Goal: Information Seeking & Learning: Learn about a topic

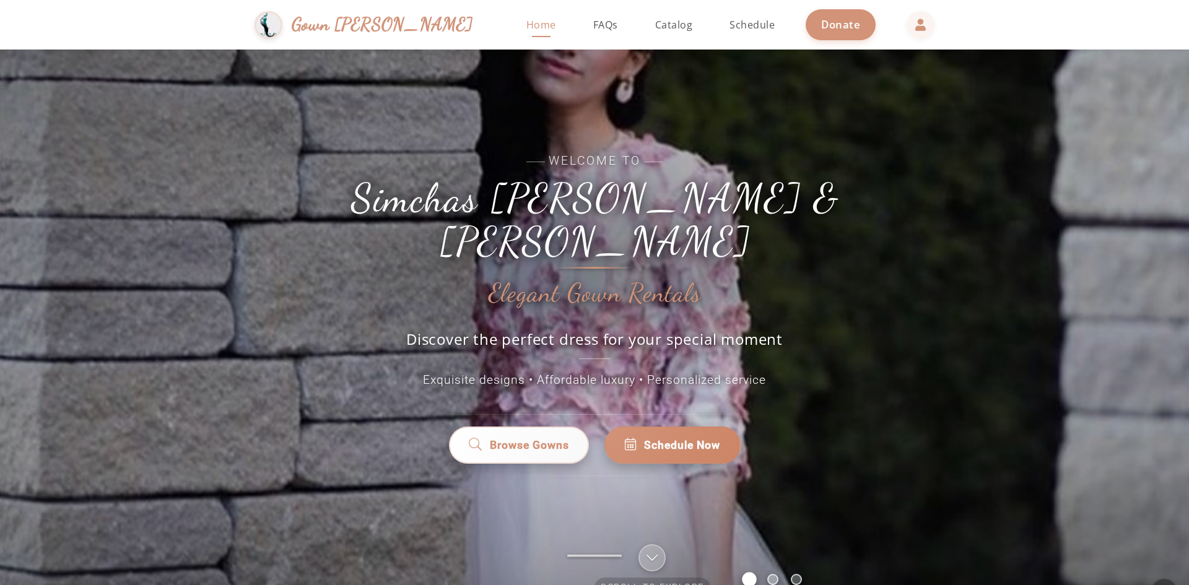
scroll to position [27, 0]
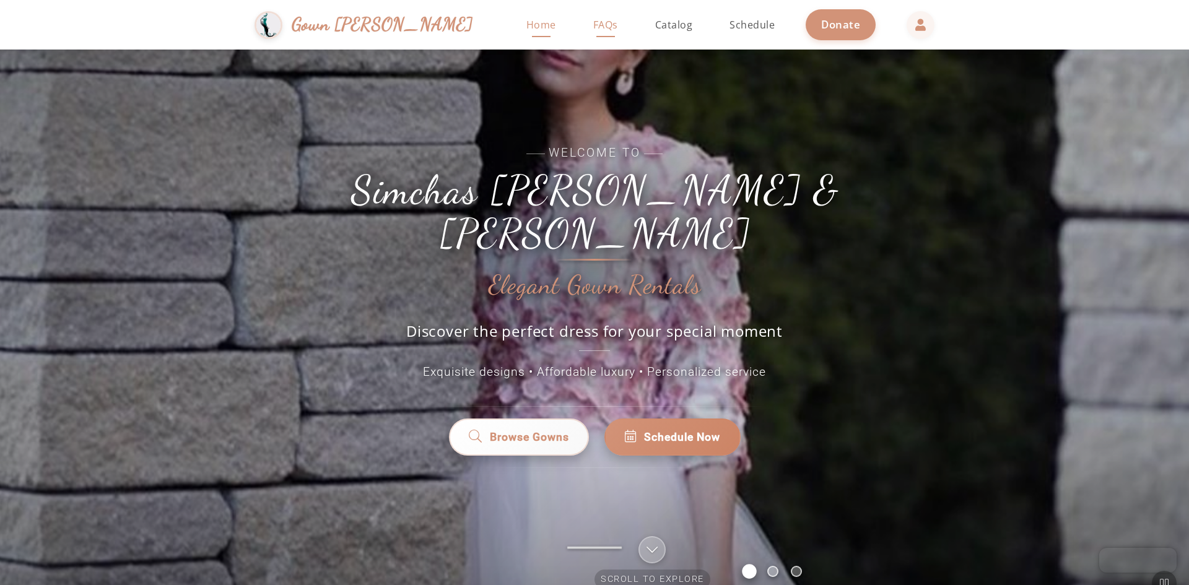
click at [593, 27] on span "FAQs" at bounding box center [605, 25] width 25 height 14
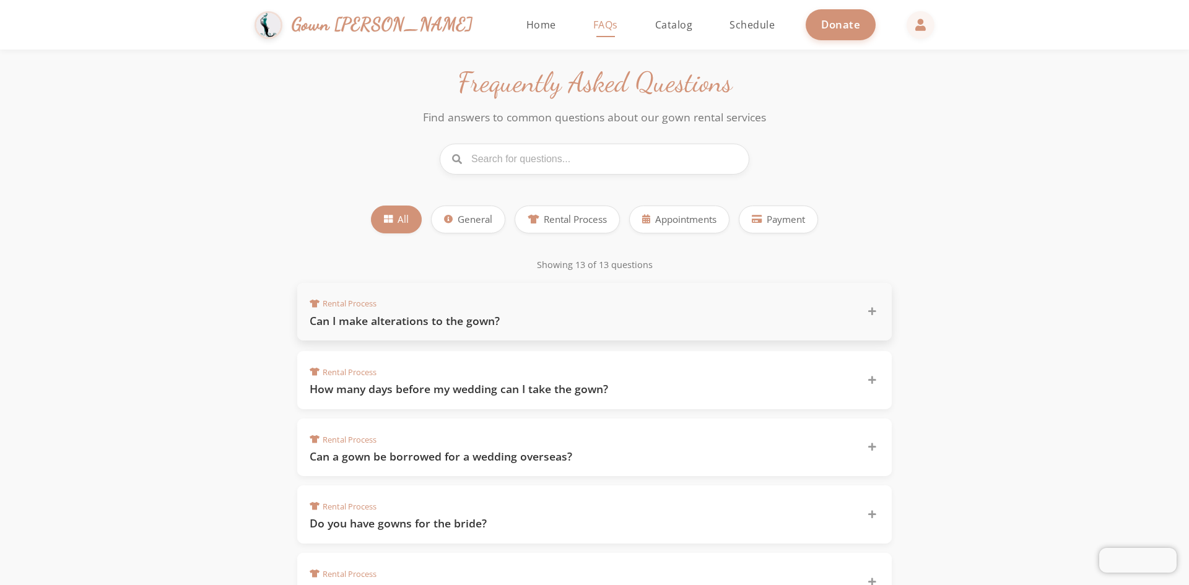
scroll to position [99, 0]
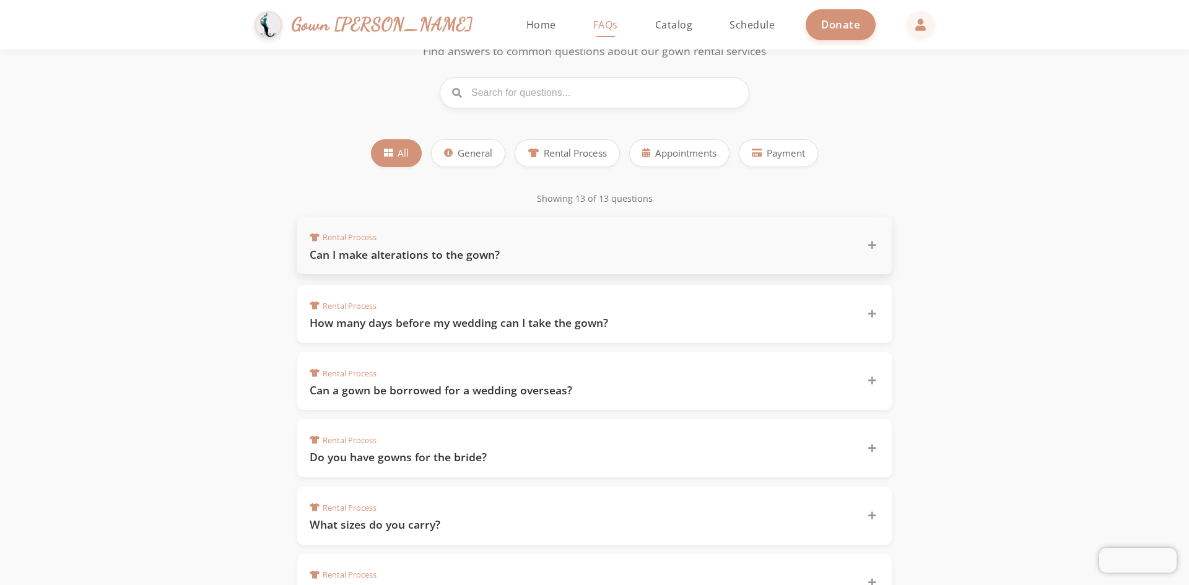
click at [432, 251] on h3 "Can I make alterations to the gown?" at bounding box center [581, 254] width 542 height 15
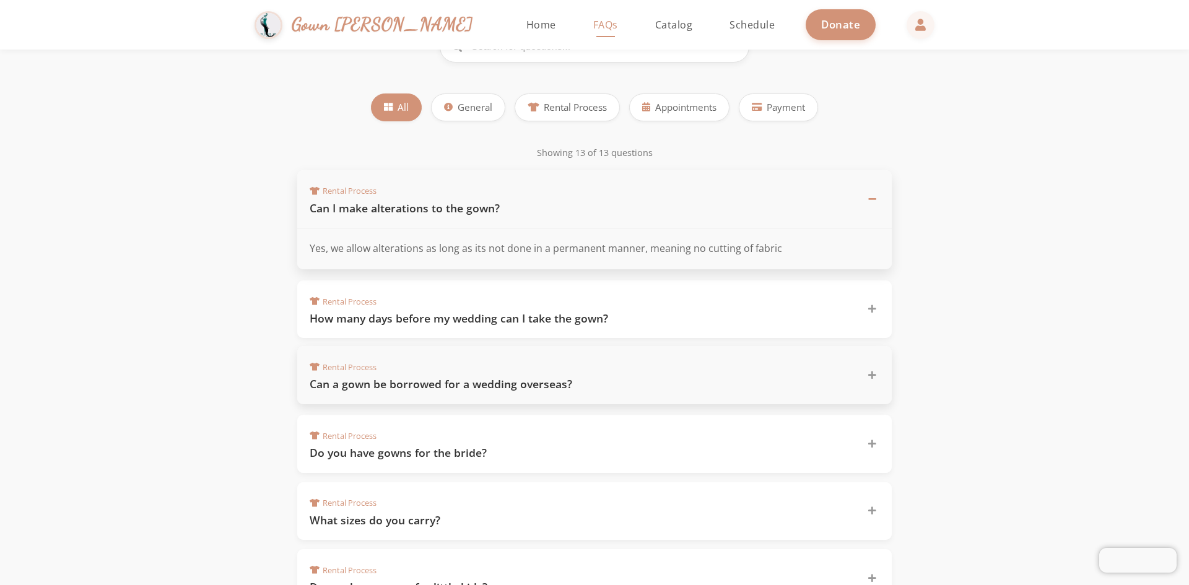
scroll to position [154, 0]
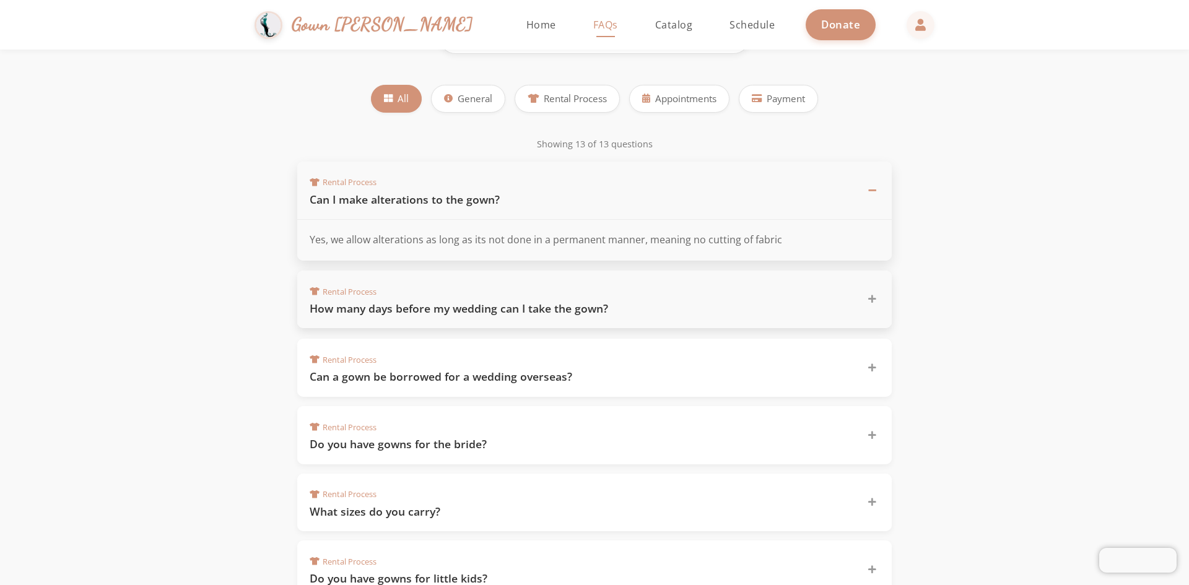
click at [730, 305] on h3 "How many days before my wedding can I take the gown?" at bounding box center [581, 308] width 542 height 15
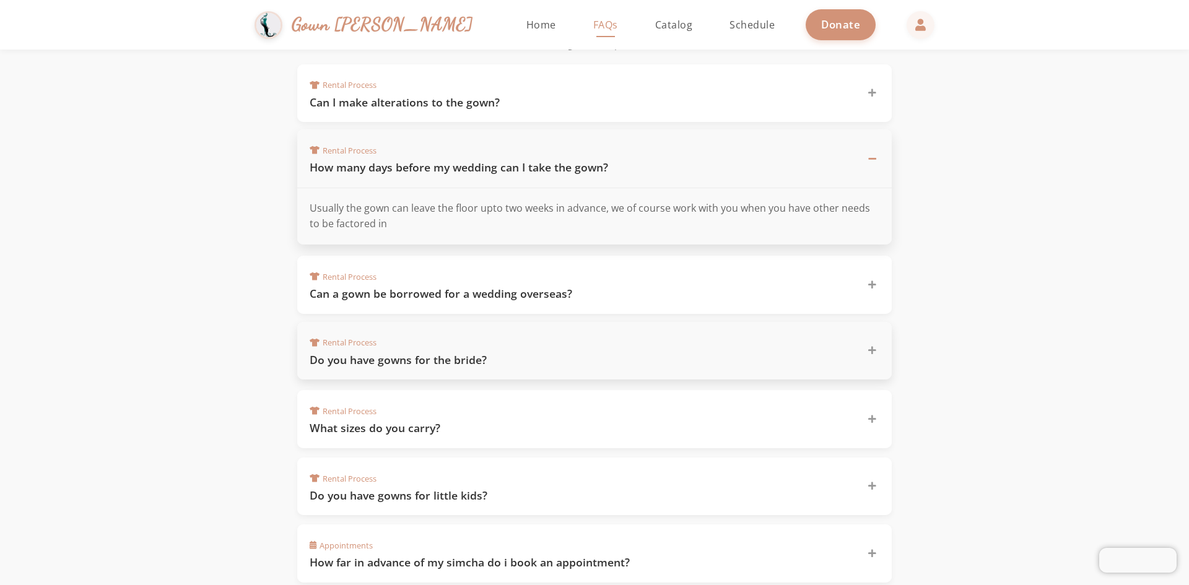
scroll to position [265, 0]
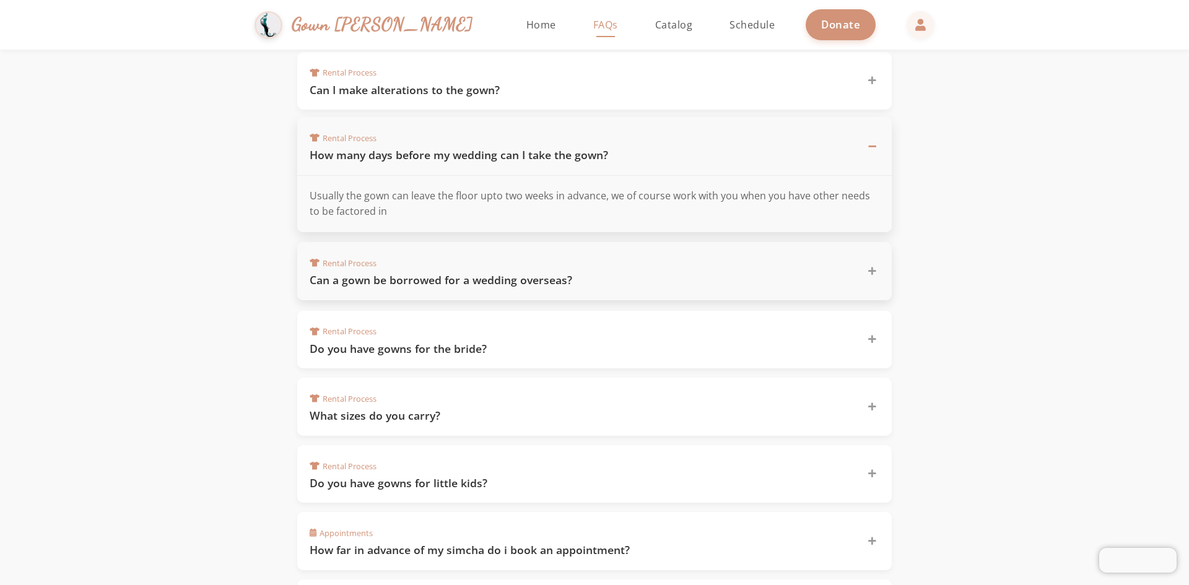
click at [748, 290] on div "Rental Process Can a gown be borrowed for a wedding overseas?" at bounding box center [594, 271] width 594 height 58
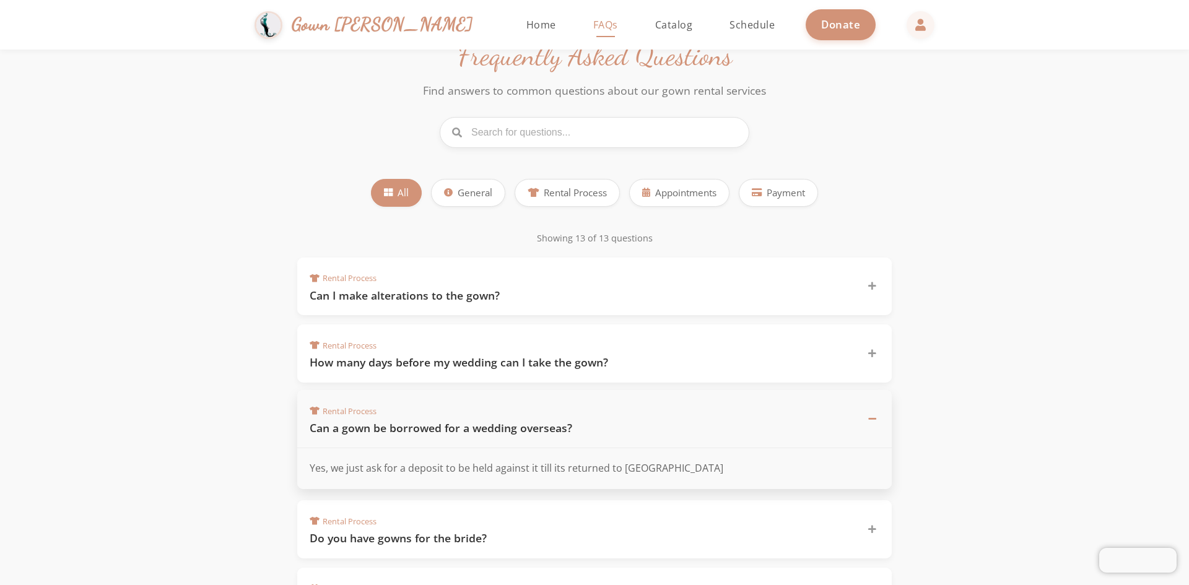
scroll to position [0, 0]
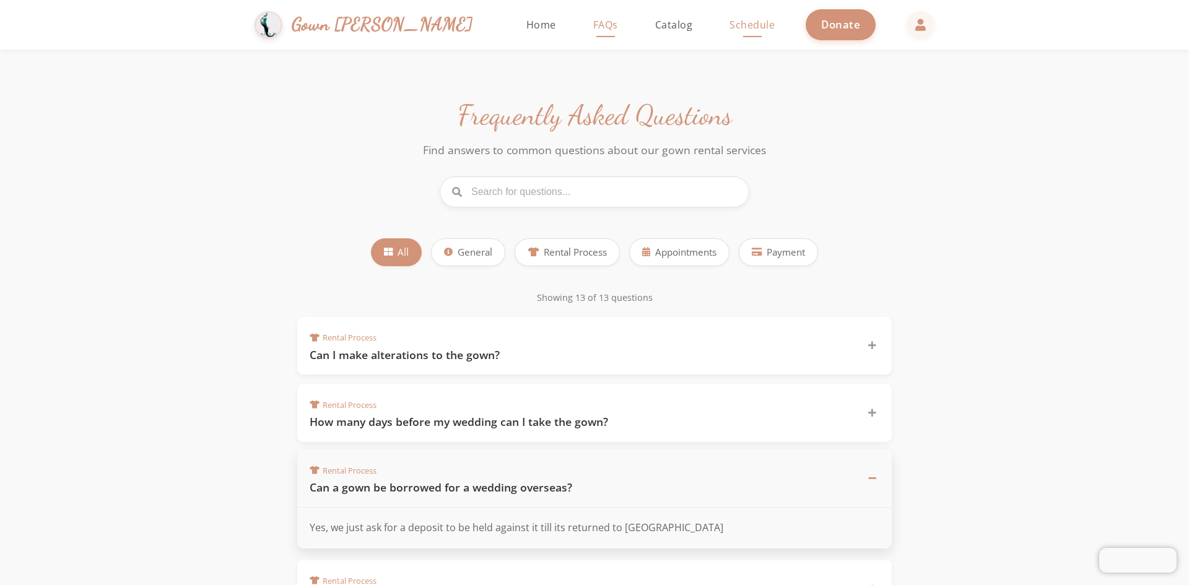
click at [729, 24] on span "Schedule" at bounding box center [751, 25] width 45 height 14
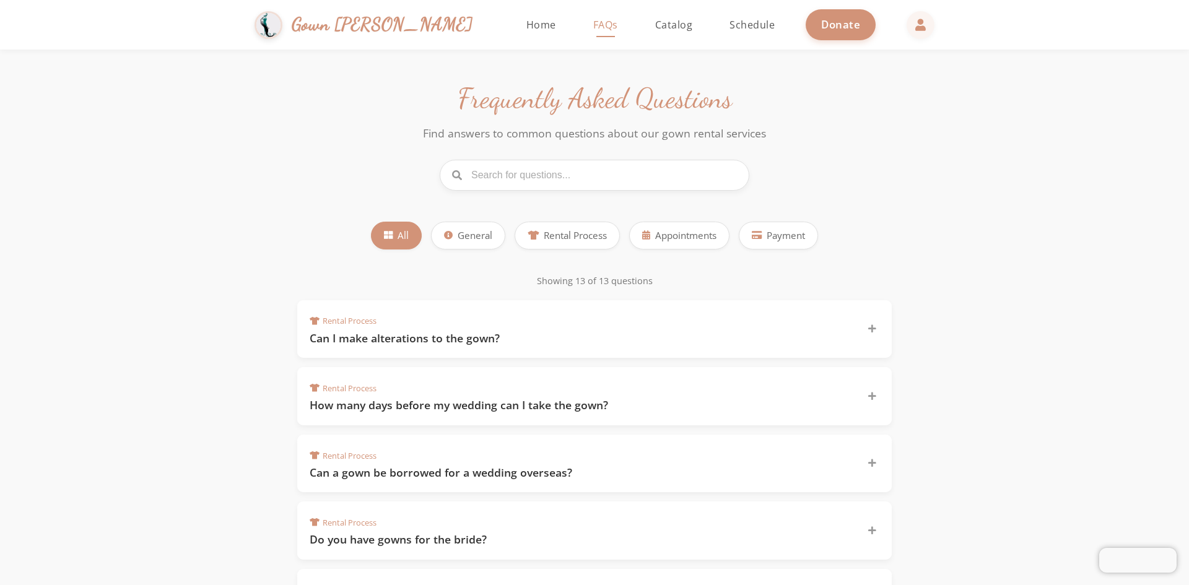
scroll to position [19, 0]
click at [586, 234] on span "Rental Process" at bounding box center [575, 232] width 63 height 14
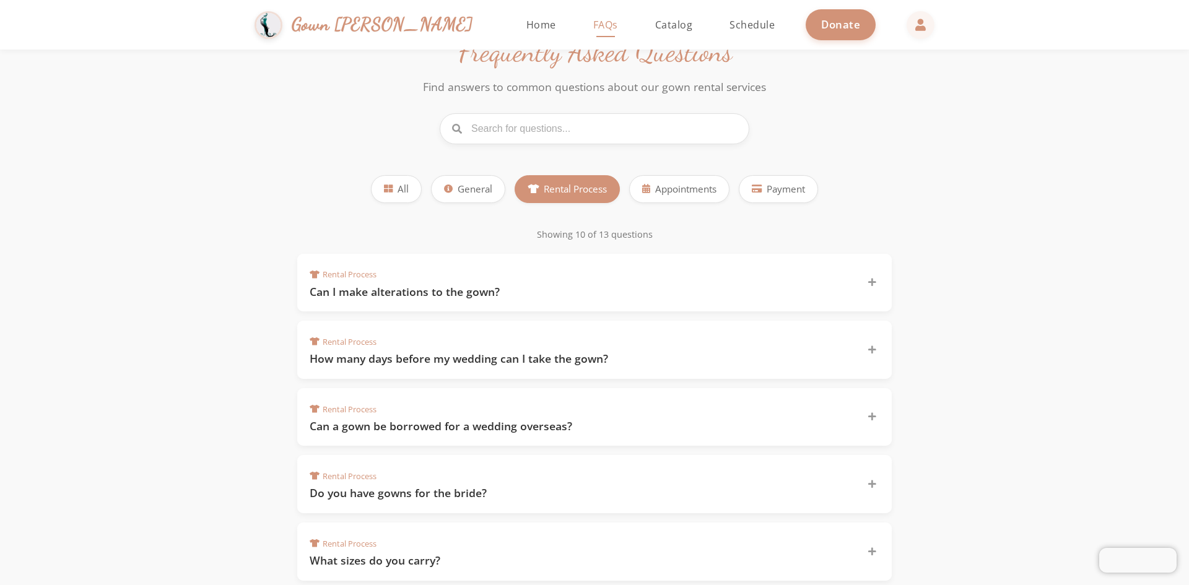
scroll to position [656, 0]
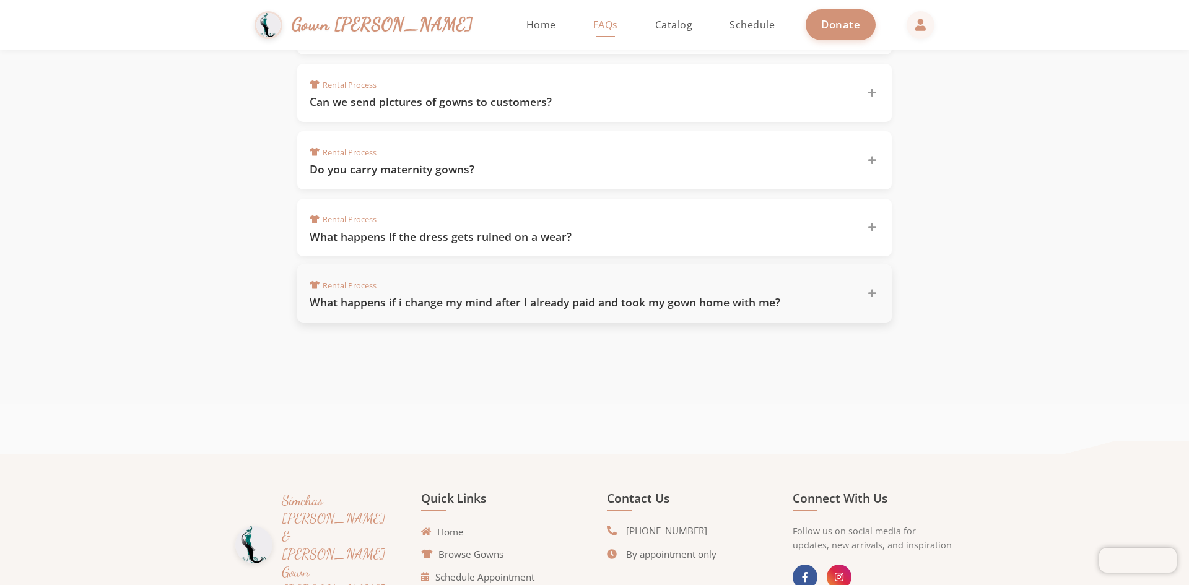
click at [506, 303] on h3 "What happens if i change my mind after I already paid and took my gown home wit…" at bounding box center [581, 302] width 542 height 15
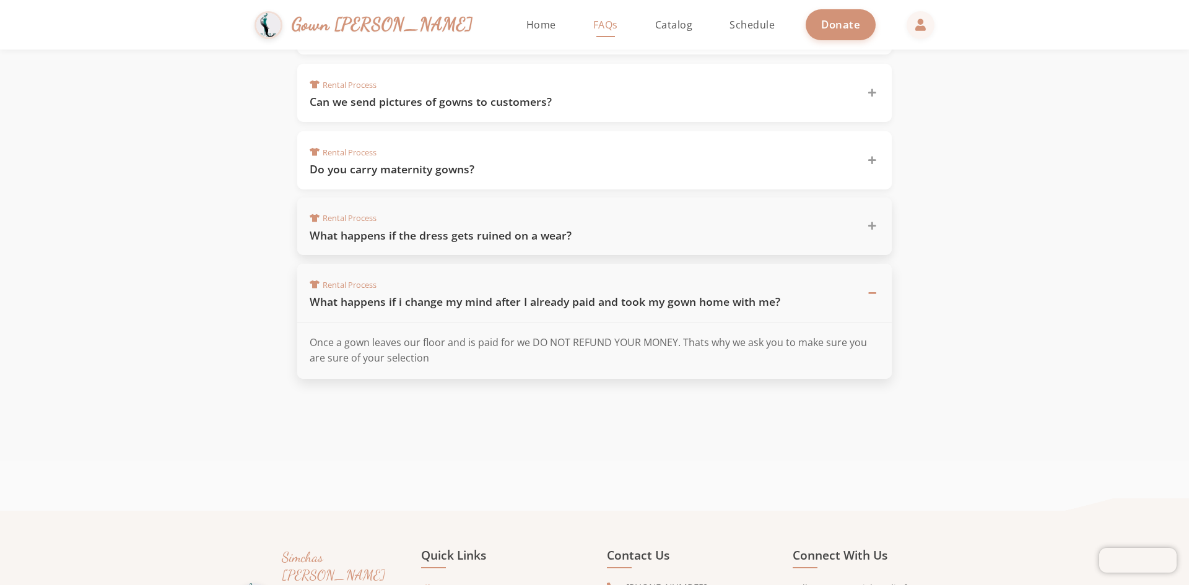
click at [537, 244] on div "Rental Process What happens if the dress gets ruined on a wear?" at bounding box center [594, 226] width 594 height 58
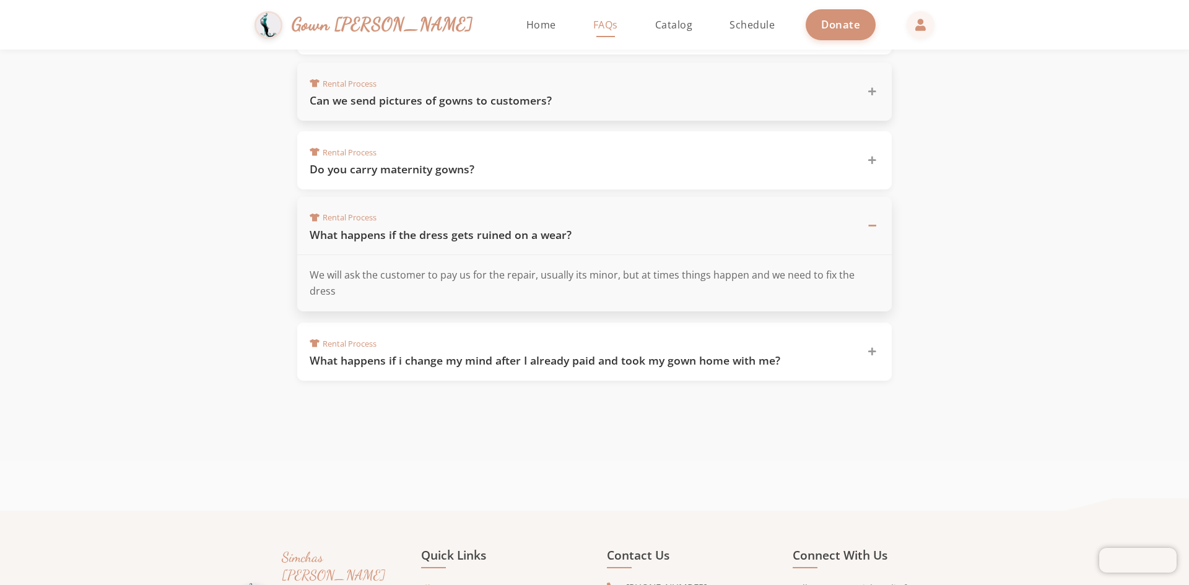
click at [514, 118] on div "Rental Process Can we send pictures of gowns to customers?" at bounding box center [594, 92] width 594 height 58
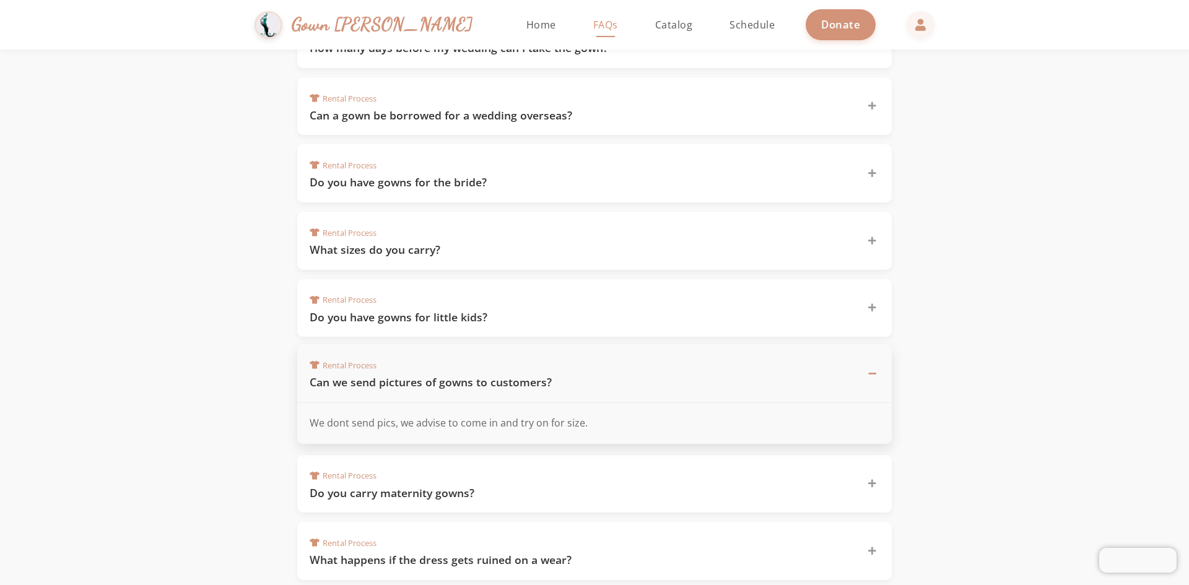
scroll to position [366, 0]
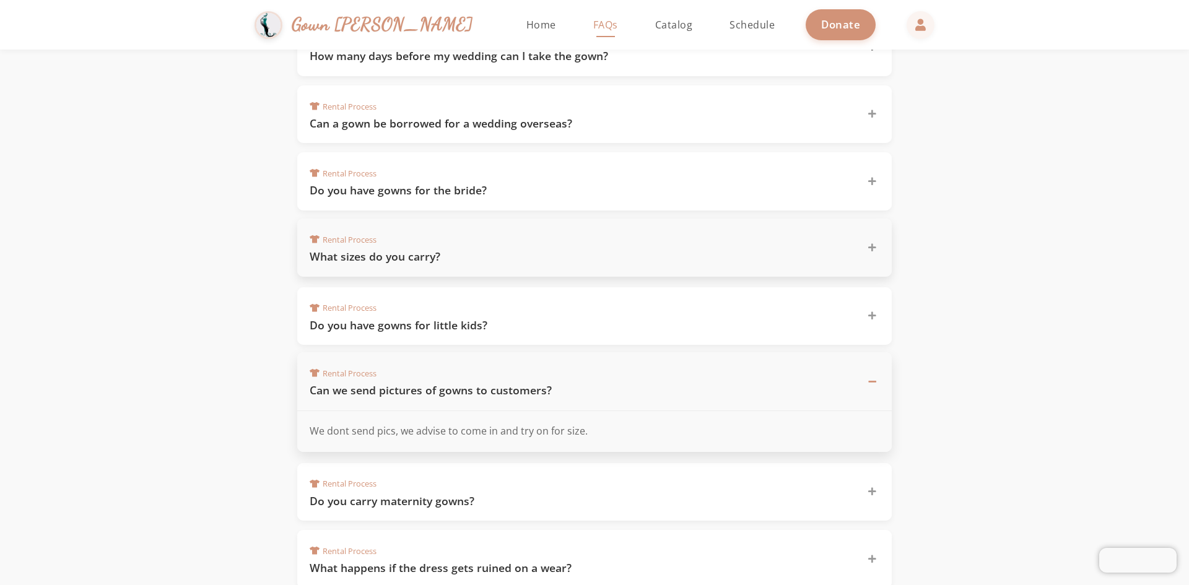
click at [534, 259] on h3 "What sizes do you carry?" at bounding box center [581, 256] width 542 height 15
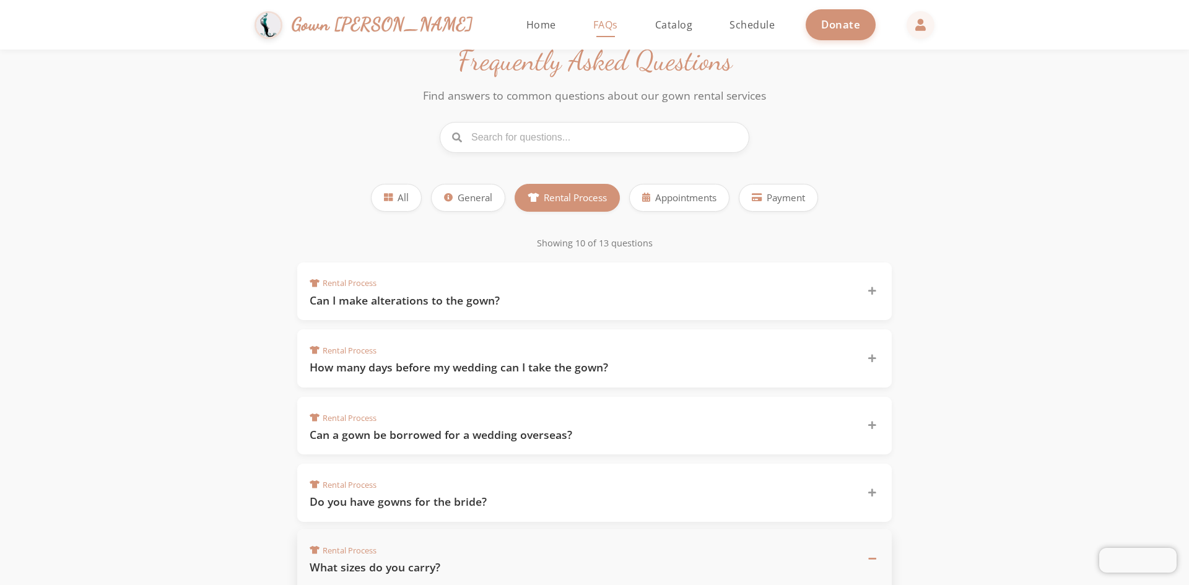
scroll to position [0, 0]
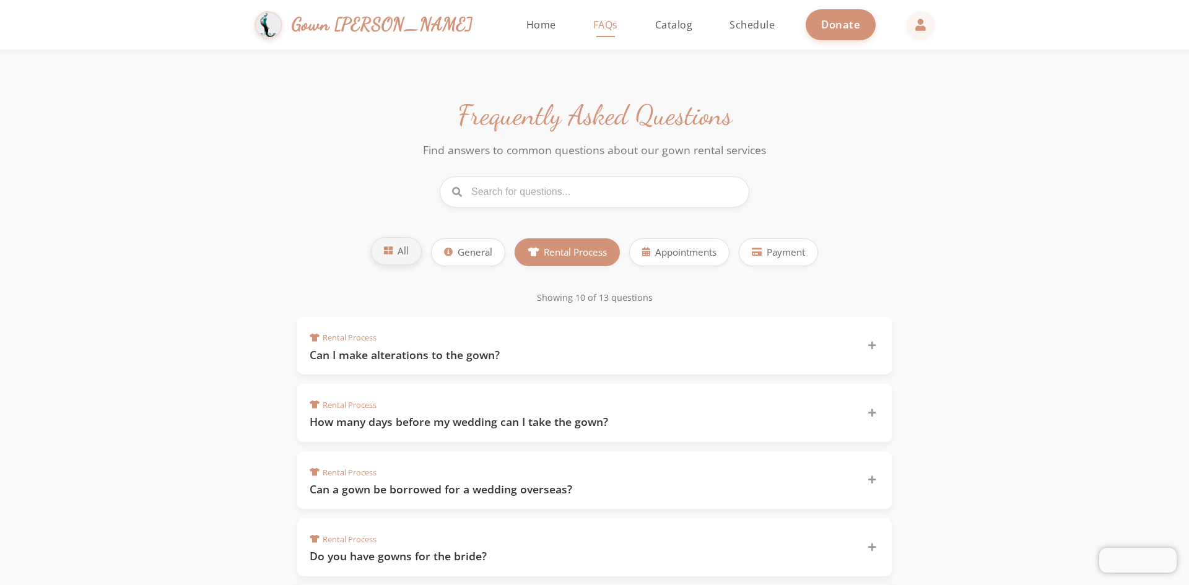
click at [392, 251] on button "All" at bounding box center [396, 251] width 51 height 28
click at [384, 251] on icon at bounding box center [388, 250] width 9 height 9
click at [457, 250] on span "General" at bounding box center [474, 251] width 35 height 14
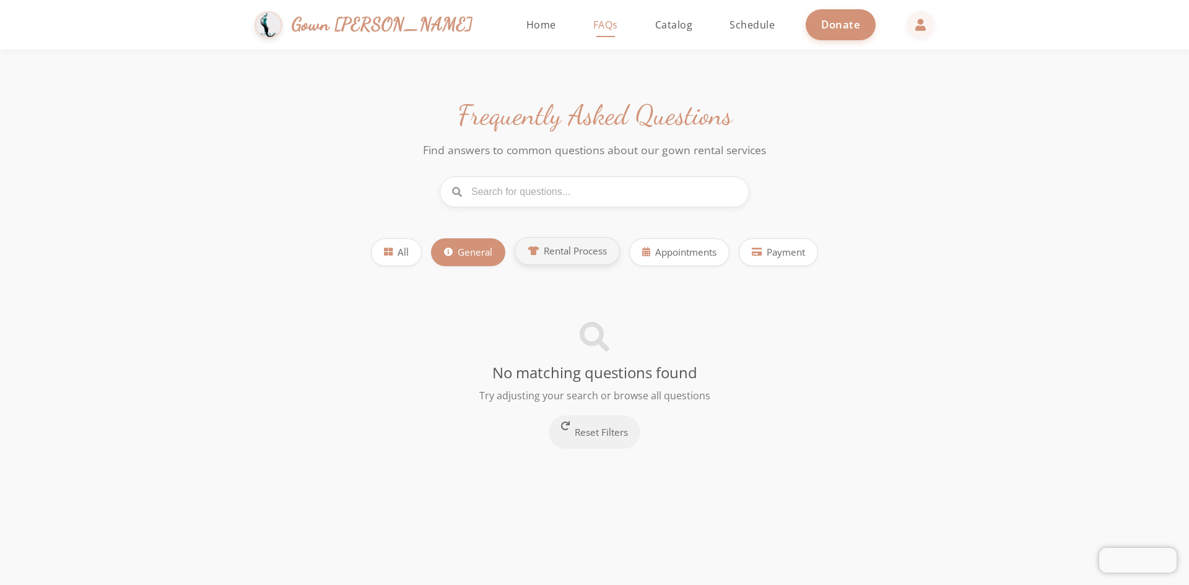
click at [537, 247] on icon at bounding box center [532, 250] width 11 height 9
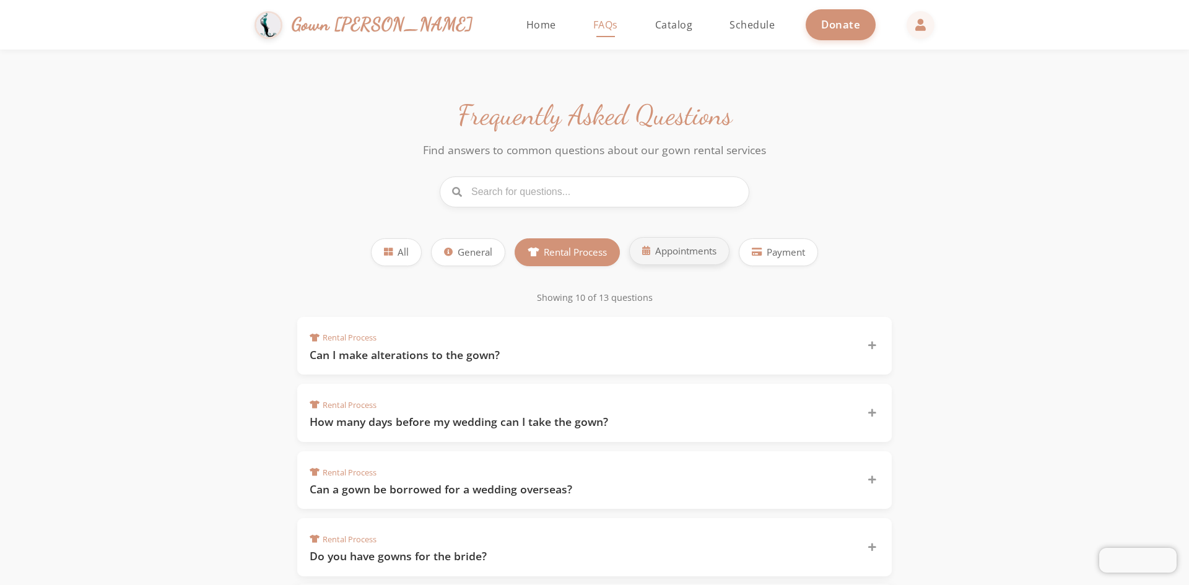
click at [650, 252] on button "Appointments" at bounding box center [679, 251] width 100 height 28
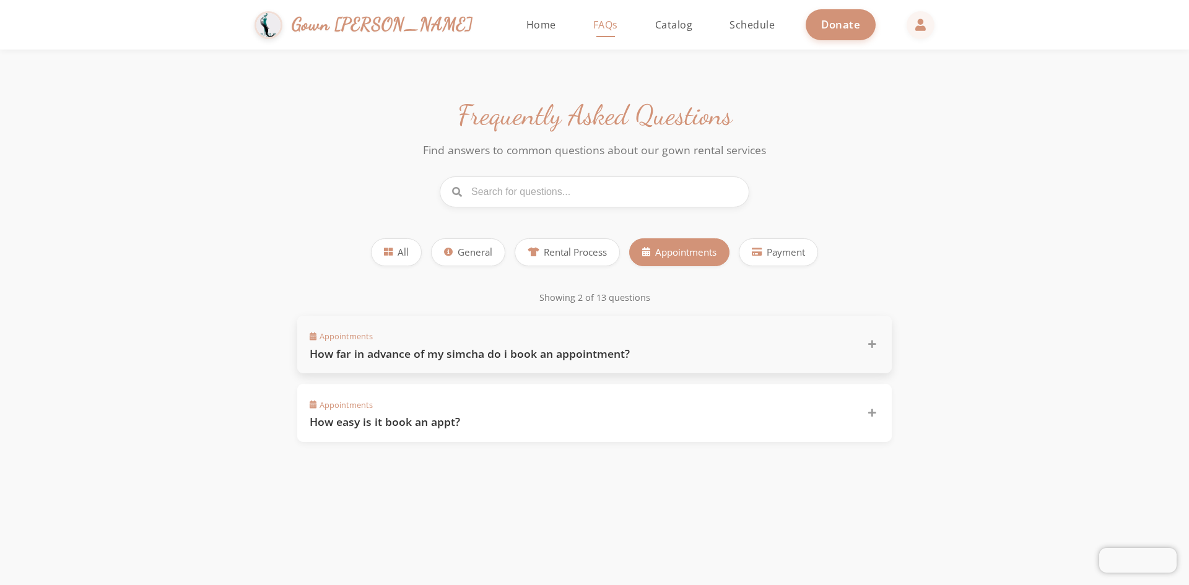
click at [705, 346] on h3 "How far in advance of my simcha do i book an appointment?" at bounding box center [581, 353] width 542 height 15
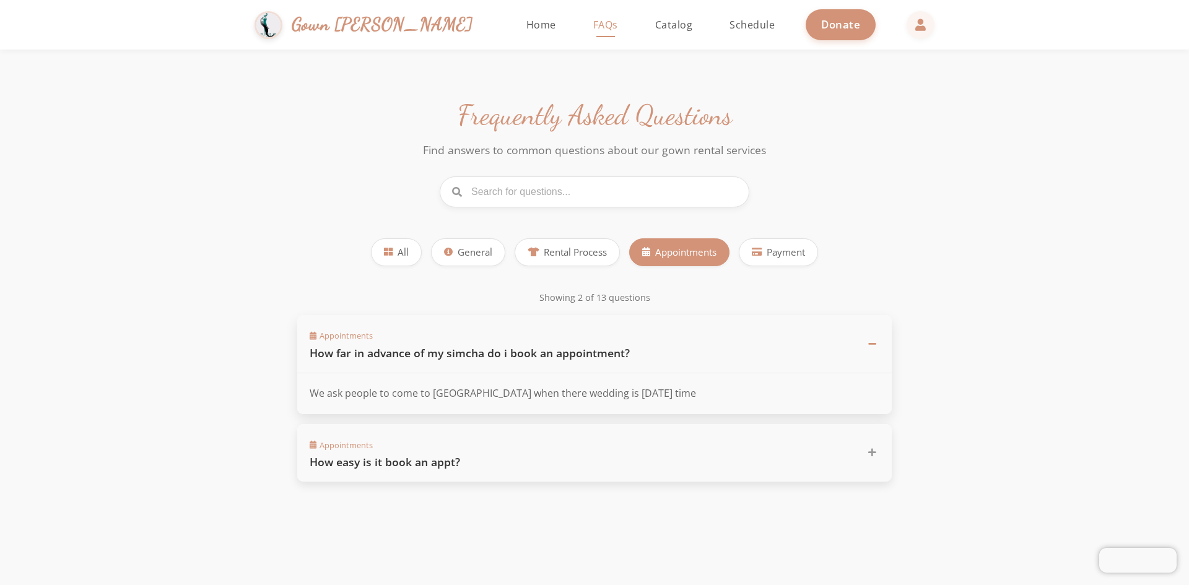
click at [532, 451] on div "Appointments How easy is it book an appt?" at bounding box center [587, 452] width 555 height 33
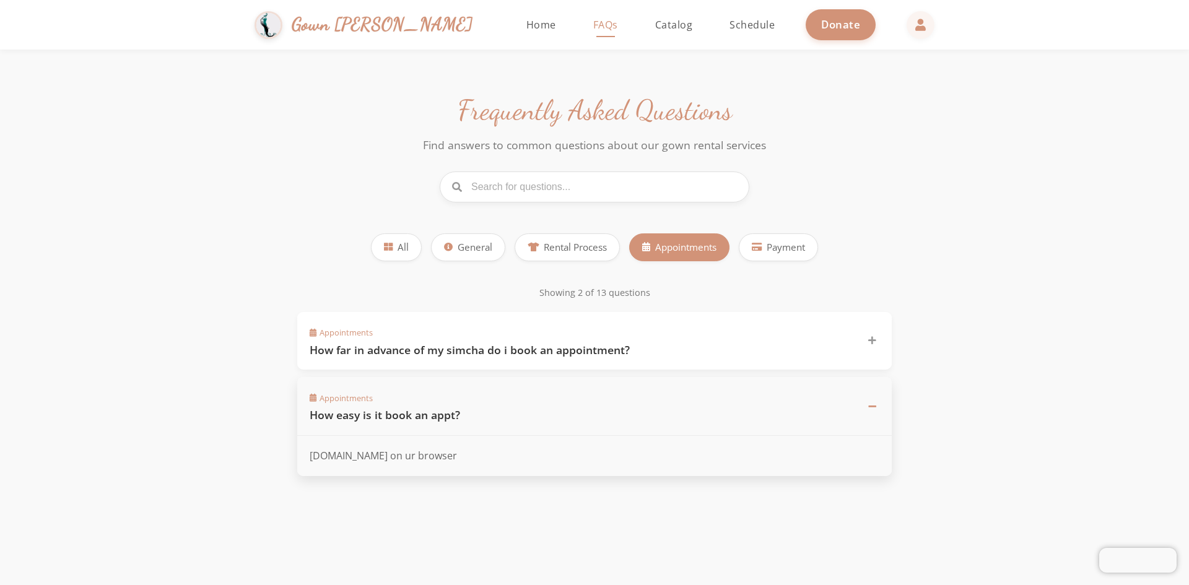
scroll to position [6, 0]
drag, startPoint x: 311, startPoint y: 457, endPoint x: 389, endPoint y: 458, distance: 78.0
click at [389, 458] on p "[DOMAIN_NAME] on ur browser" at bounding box center [595, 455] width 570 height 16
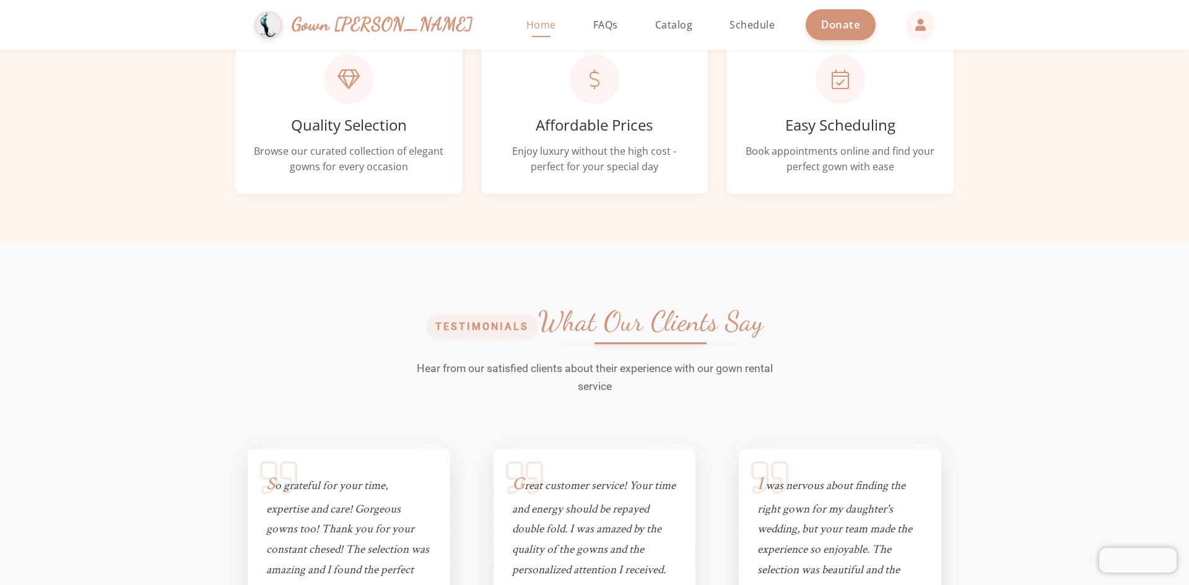
scroll to position [600, 0]
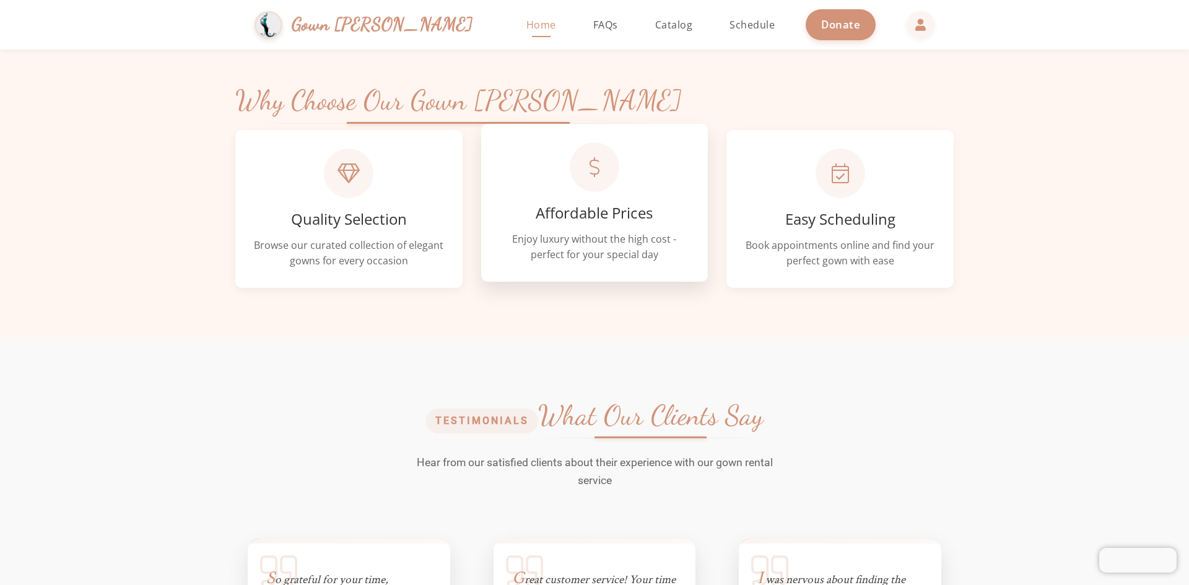
click at [648, 245] on p "Enjoy luxury without the high cost - perfect for your special day" at bounding box center [595, 248] width 190 height 32
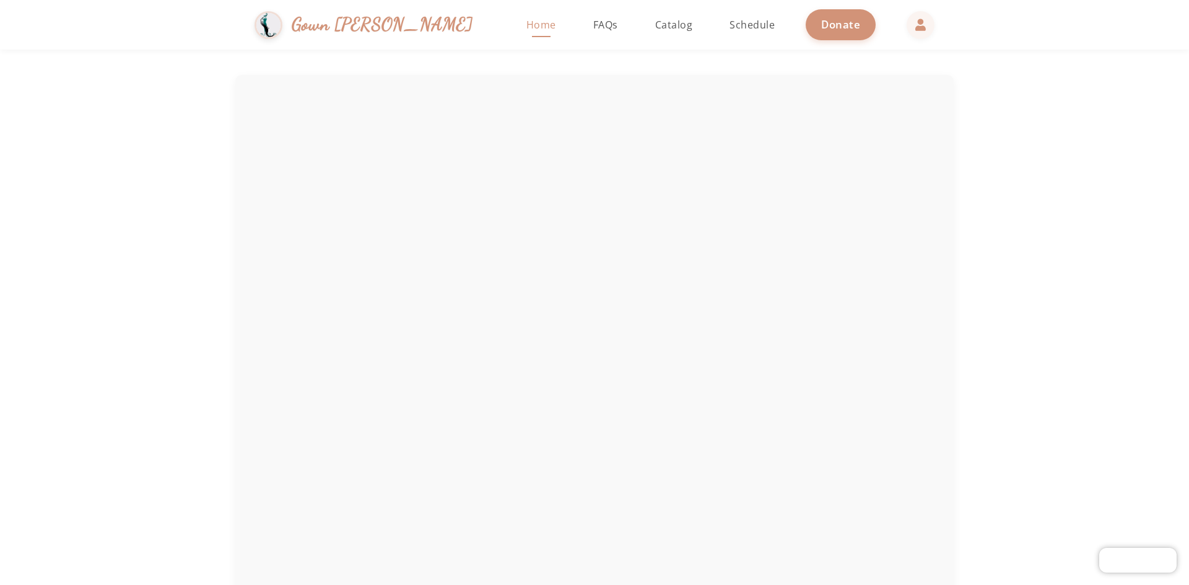
scroll to position [2810, 0]
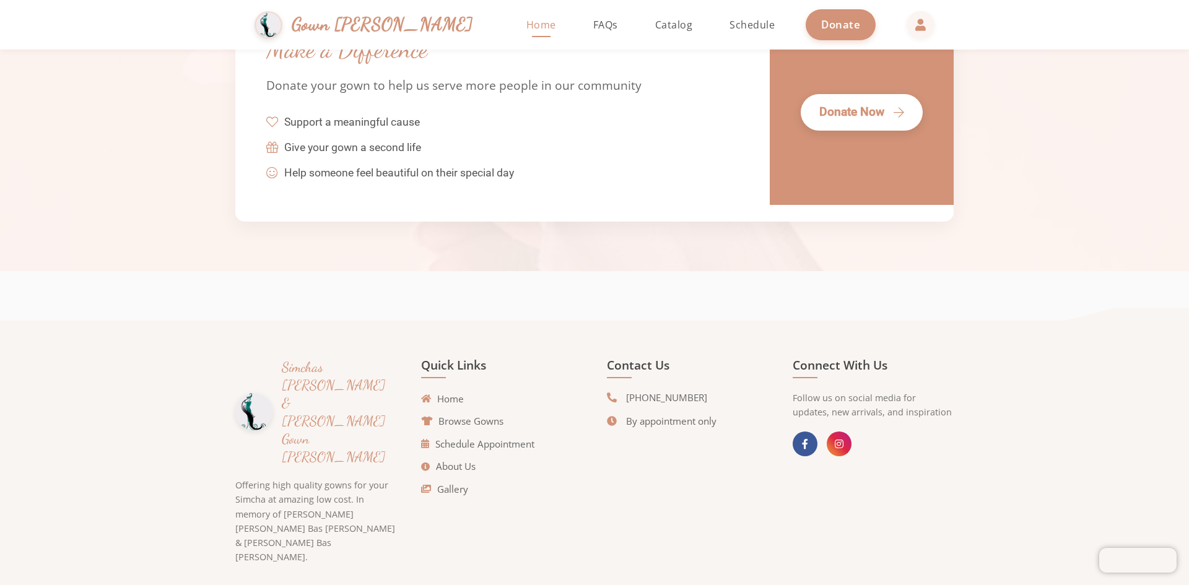
drag, startPoint x: 702, startPoint y: 399, endPoint x: 636, endPoint y: 399, distance: 65.6
click at [636, 399] on span "[PHONE_NUMBER]" at bounding box center [666, 398] width 81 height 14
